Goal: Task Accomplishment & Management: Manage account settings

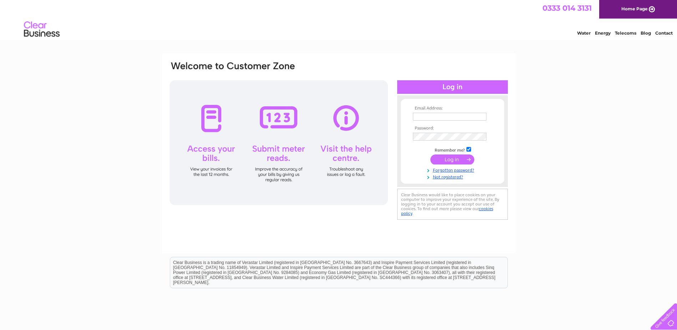
type input "[EMAIL_ADDRESS][DOMAIN_NAME]"
click at [333, 162] on input "submit" at bounding box center [452, 160] width 44 height 10
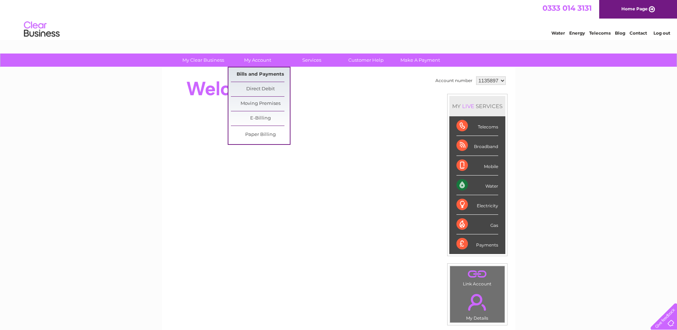
click at [253, 71] on link "Bills and Payments" at bounding box center [260, 74] width 59 height 14
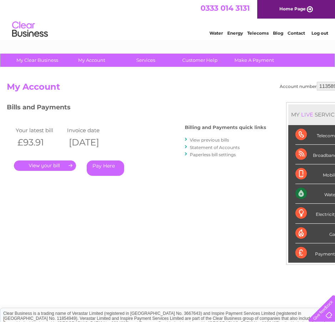
click at [112, 168] on link "Pay Here" at bounding box center [105, 167] width 37 height 15
click at [66, 168] on link "." at bounding box center [45, 165] width 62 height 10
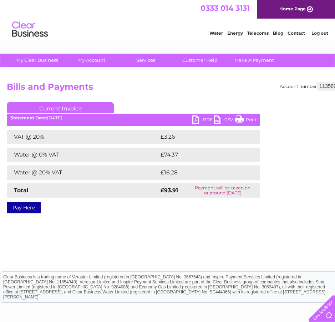
click at [206, 119] on link "PDF" at bounding box center [202, 120] width 21 height 10
